Goal: Information Seeking & Learning: Learn about a topic

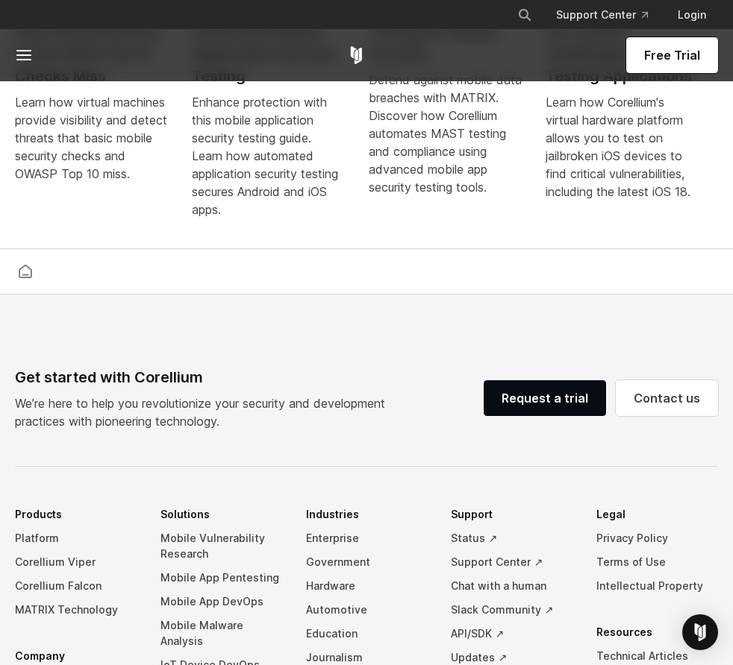
scroll to position [3436, 0]
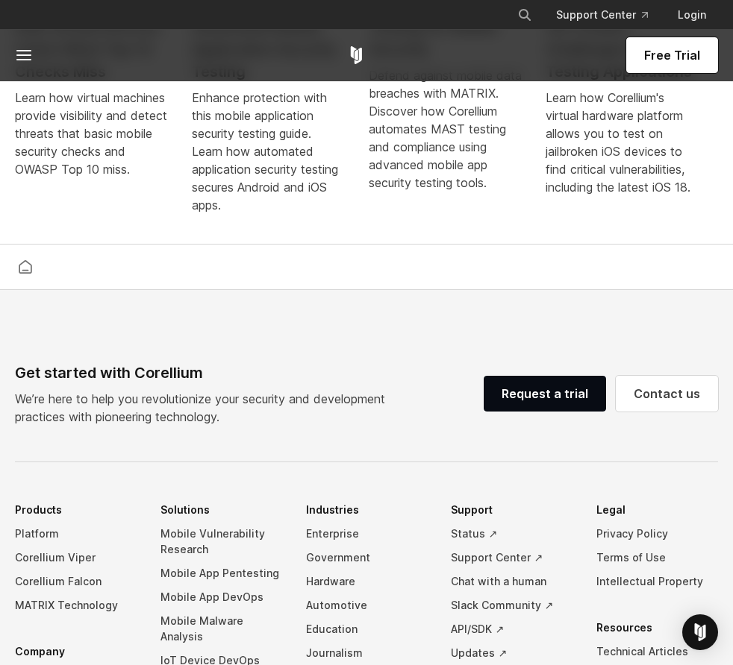
click at [684, 52] on span "Free Trial" at bounding box center [672, 55] width 56 height 18
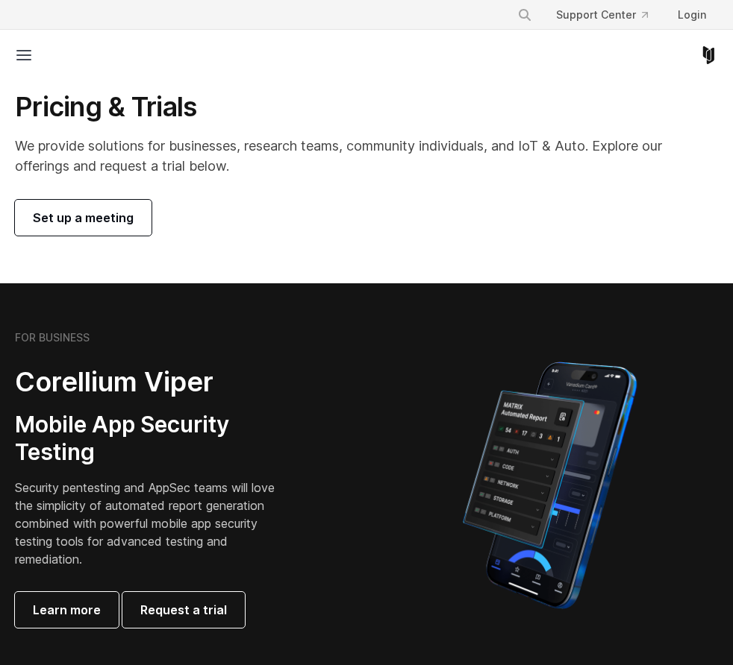
click at [74, 211] on span "Set up a meeting" at bounding box center [83, 218] width 101 height 18
click at [28, 75] on div "Free Trial" at bounding box center [366, 55] width 703 height 51
click at [16, 65] on div "Free Trial" at bounding box center [366, 55] width 703 height 51
click at [26, 54] on icon at bounding box center [24, 55] width 18 height 18
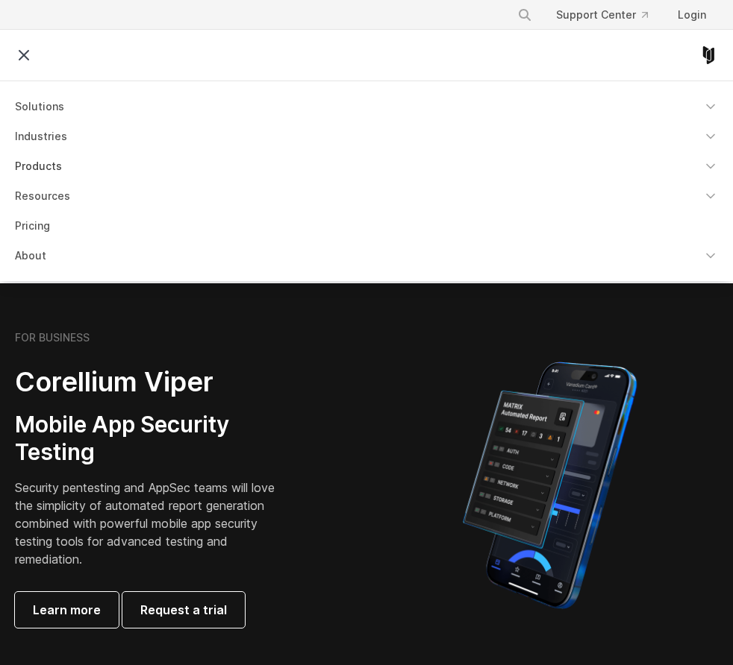
click at [47, 167] on link "Products" at bounding box center [366, 166] width 721 height 27
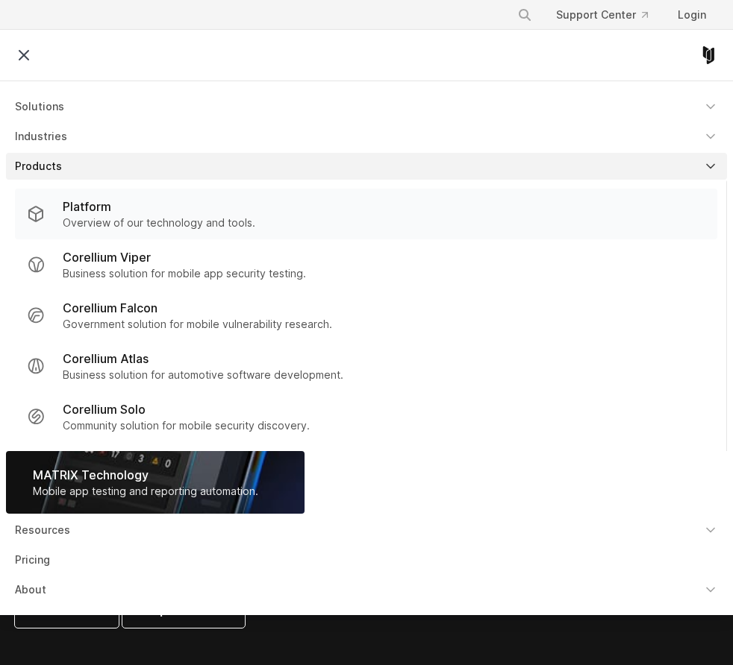
click at [137, 204] on div "Platform" at bounding box center [159, 207] width 192 height 18
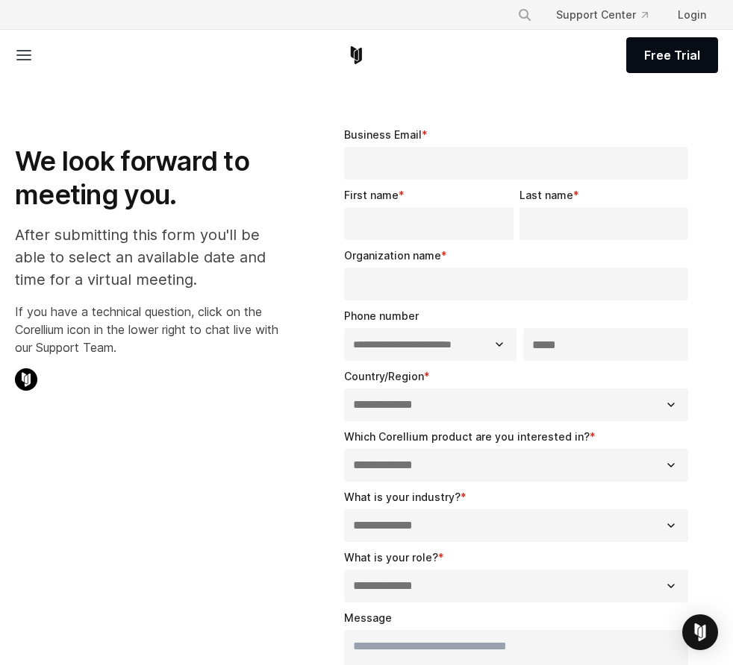
select select "**"
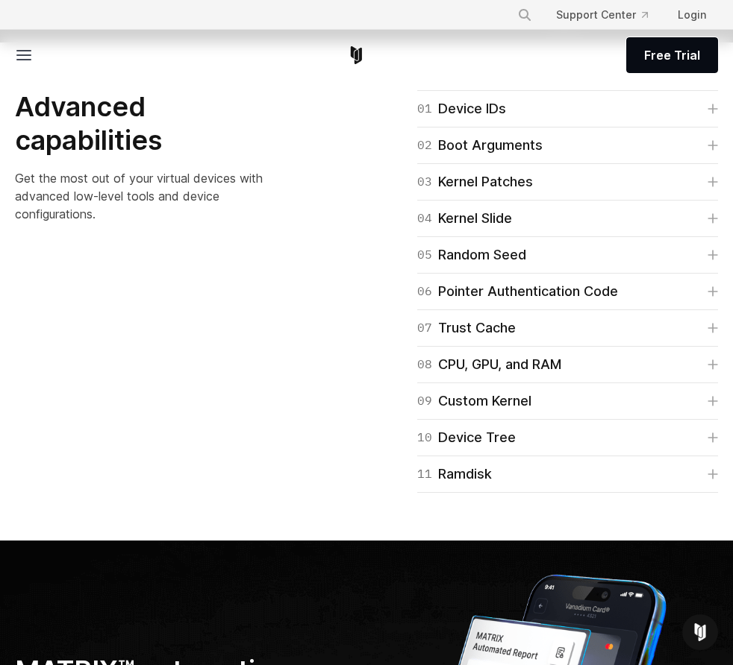
scroll to position [3947, 0]
